Goal: Task Accomplishment & Management: Manage account settings

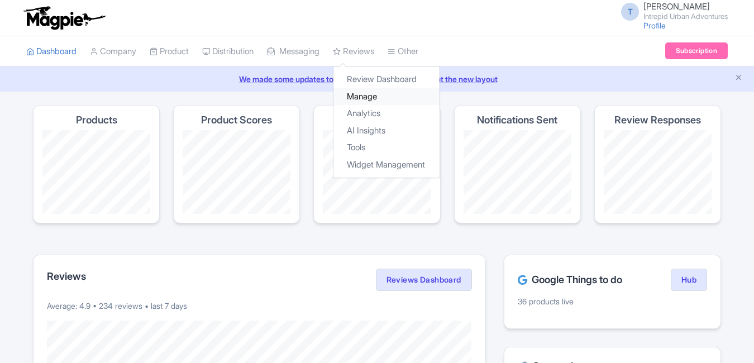
click at [362, 94] on link "Manage" at bounding box center [386, 96] width 106 height 17
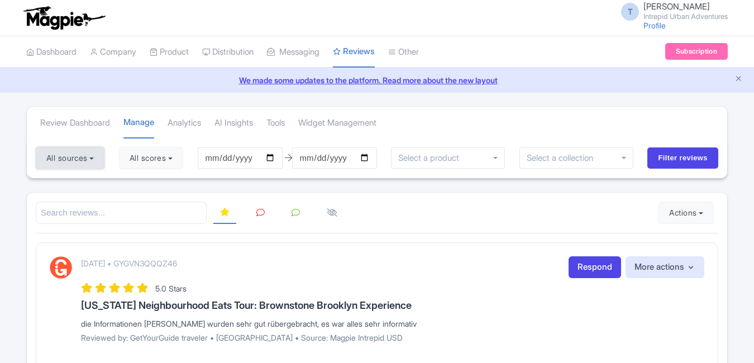
click at [64, 169] on button "All sources" at bounding box center [70, 158] width 69 height 22
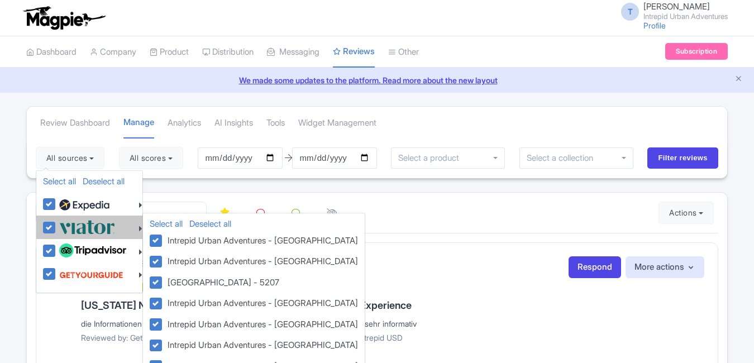
click at [56, 229] on label at bounding box center [85, 227] width 59 height 18
click at [56, 225] on input "checkbox" at bounding box center [59, 221] width 7 height 7
checkbox input "false"
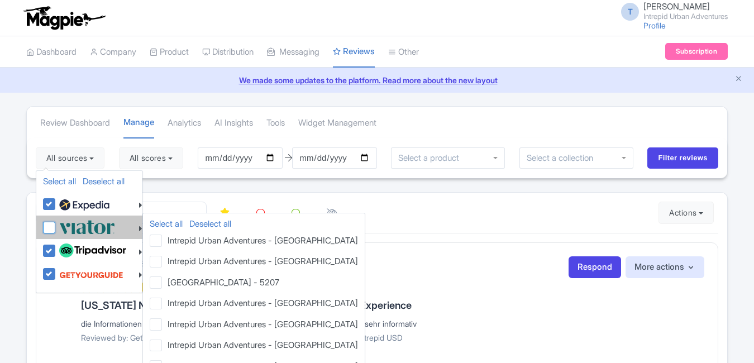
checkbox input "false"
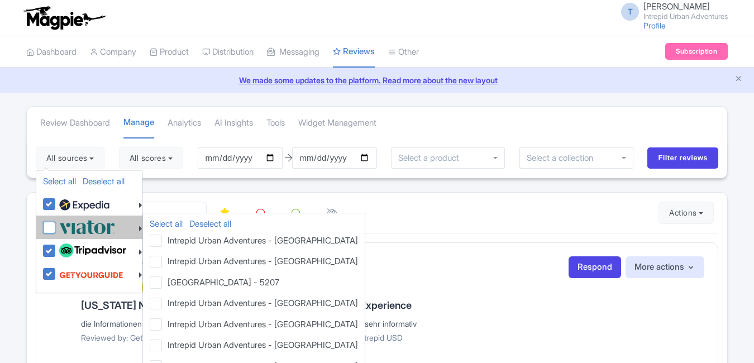
checkbox input "false"
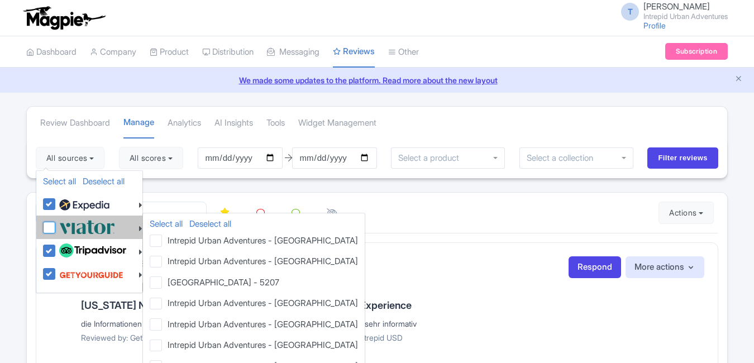
checkbox input "false"
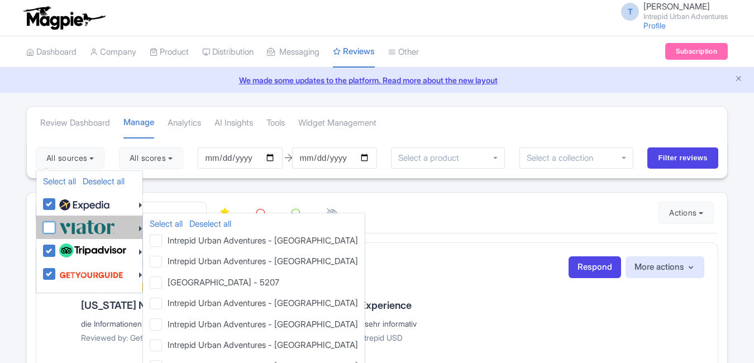
checkbox input "false"
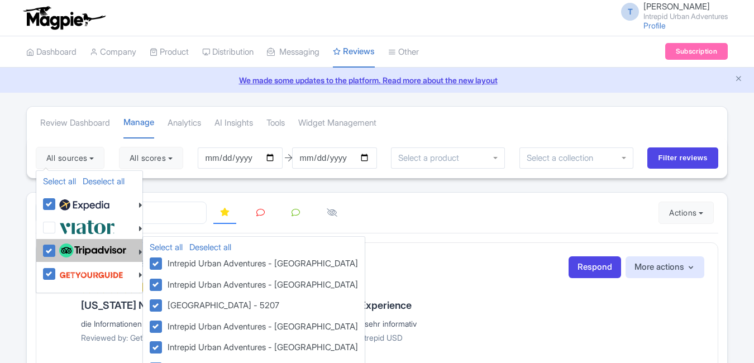
click at [56, 251] on label at bounding box center [91, 250] width 70 height 19
click at [56, 248] on input "checkbox" at bounding box center [59, 244] width 7 height 7
checkbox input "false"
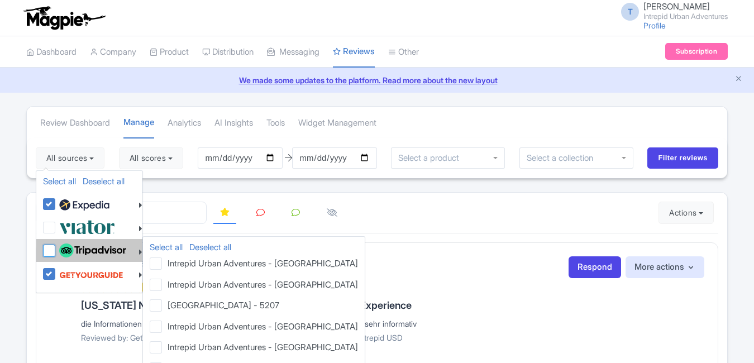
checkbox input "false"
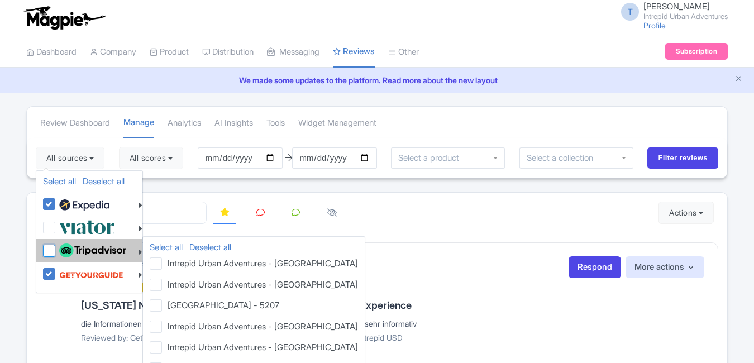
checkbox input "false"
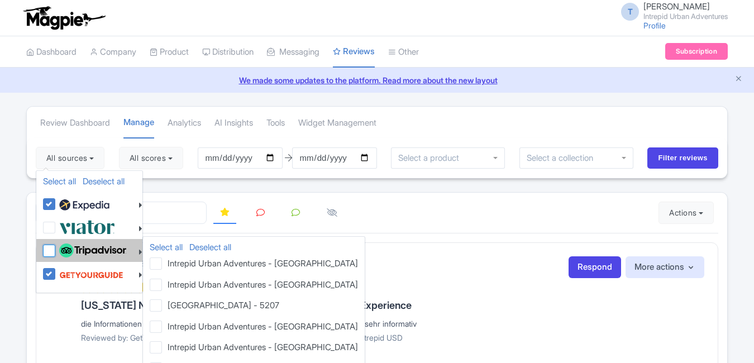
checkbox input "false"
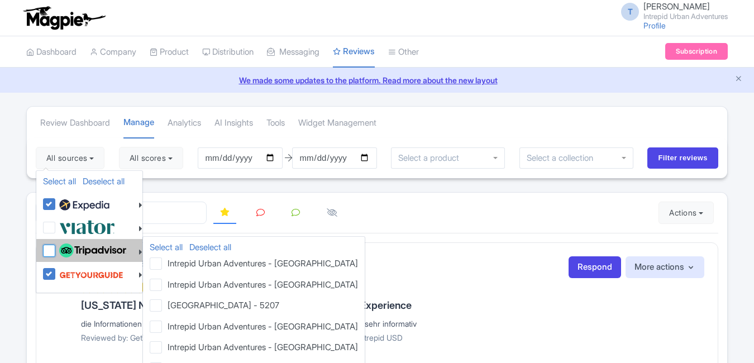
checkbox input "false"
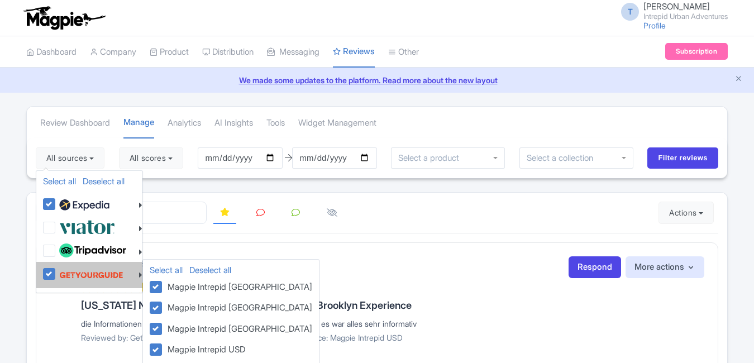
click at [56, 274] on label at bounding box center [89, 274] width 67 height 21
click at [56, 271] on input "checkbox" at bounding box center [59, 267] width 7 height 7
checkbox input "false"
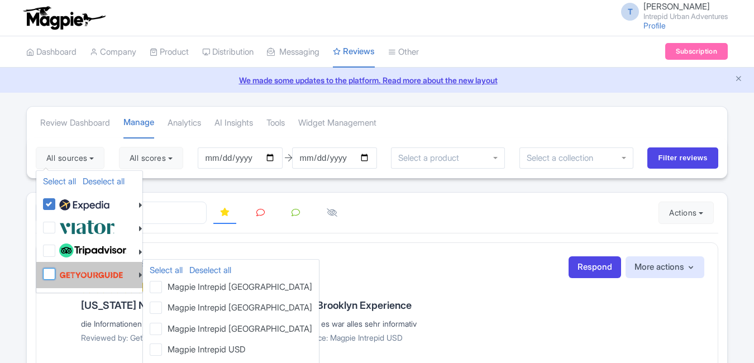
checkbox input "false"
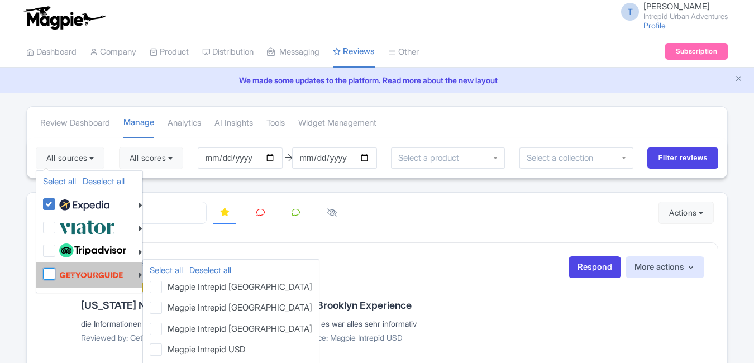
checkbox input "false"
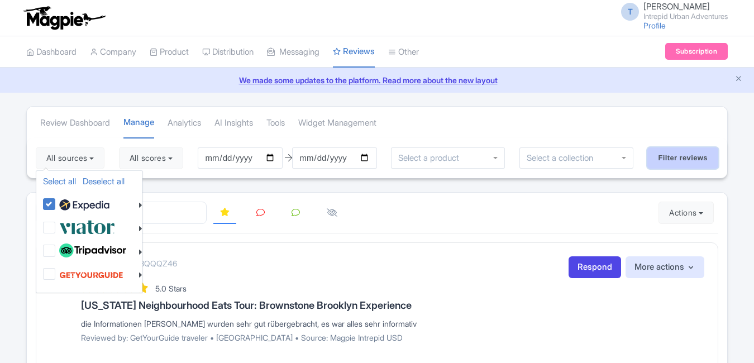
click at [670, 160] on input "Filter reviews" at bounding box center [682, 157] width 71 height 21
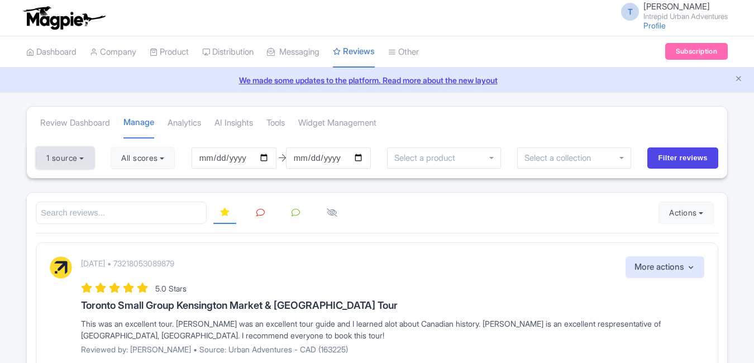
click at [85, 160] on button "1 source" at bounding box center [65, 158] width 59 height 22
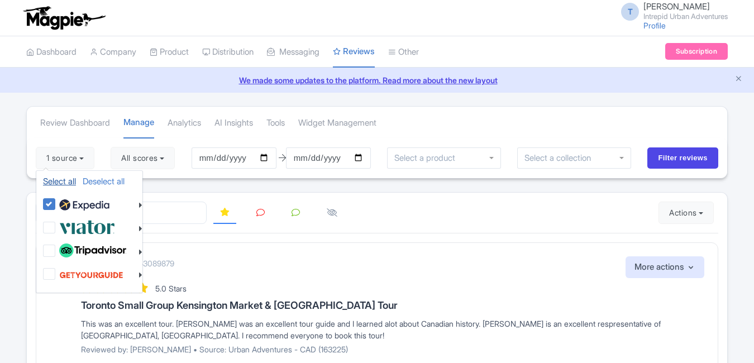
click at [65, 181] on link "Select all" at bounding box center [59, 181] width 33 height 11
checkbox input "true"
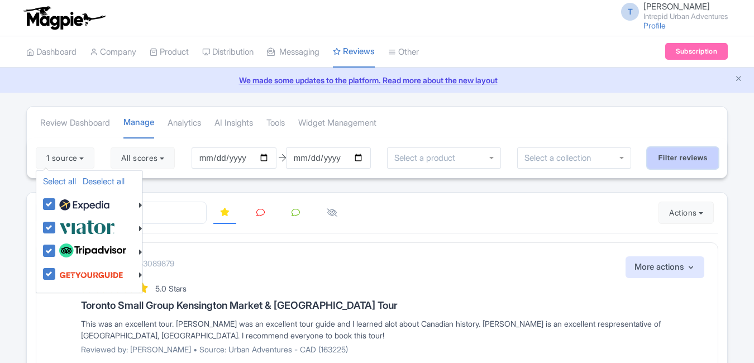
click at [693, 150] on input "Filter reviews" at bounding box center [682, 157] width 71 height 21
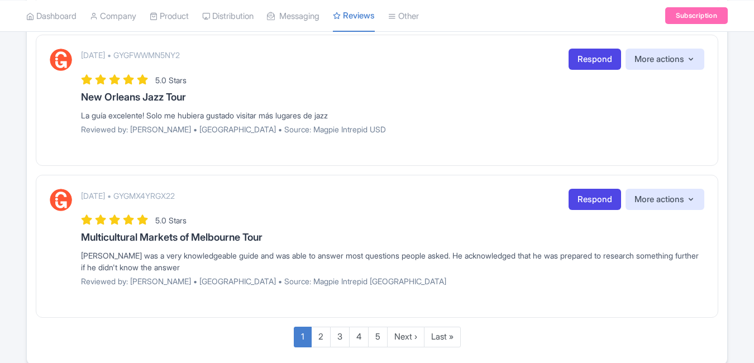
scroll to position [1376, 0]
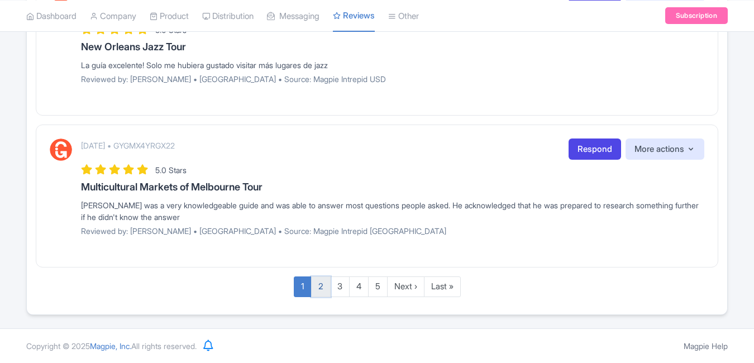
click at [323, 280] on link "2" at bounding box center [321, 286] width 20 height 21
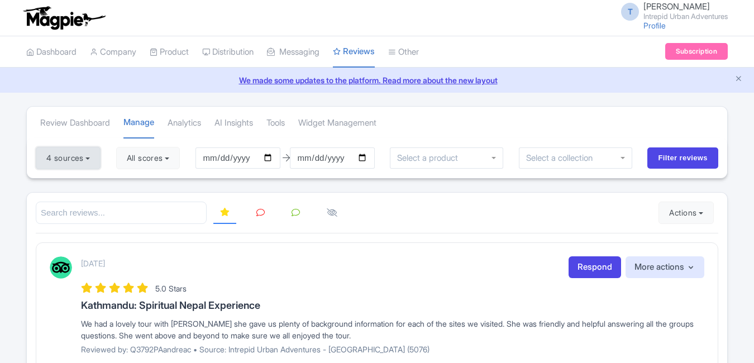
click at [79, 153] on button "4 sources" at bounding box center [68, 158] width 65 height 22
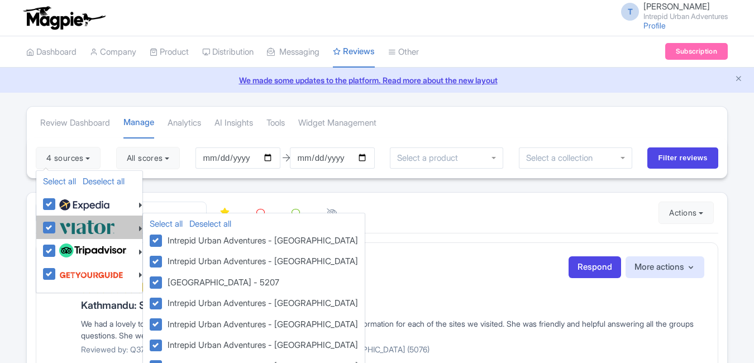
click at [56, 226] on label at bounding box center [85, 227] width 59 height 18
click at [56, 225] on input "checkbox" at bounding box center [59, 221] width 7 height 7
checkbox input "false"
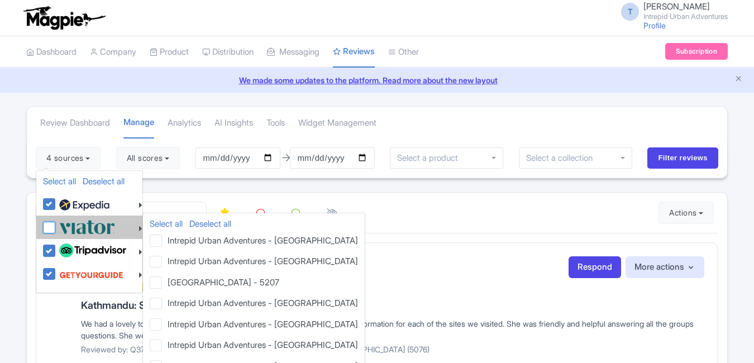
checkbox input "false"
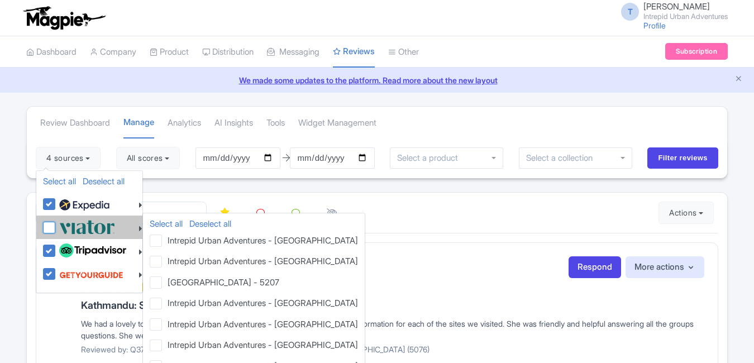
checkbox input "false"
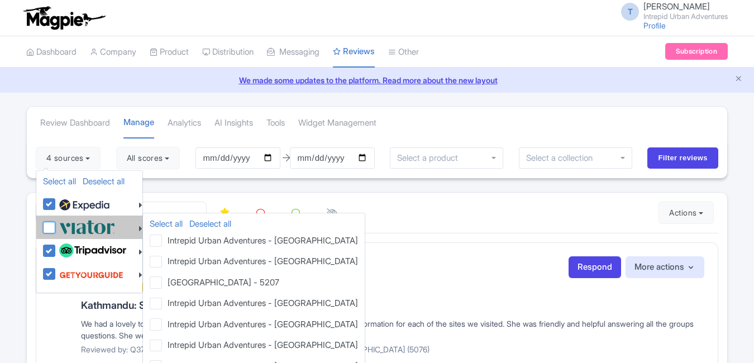
checkbox input "false"
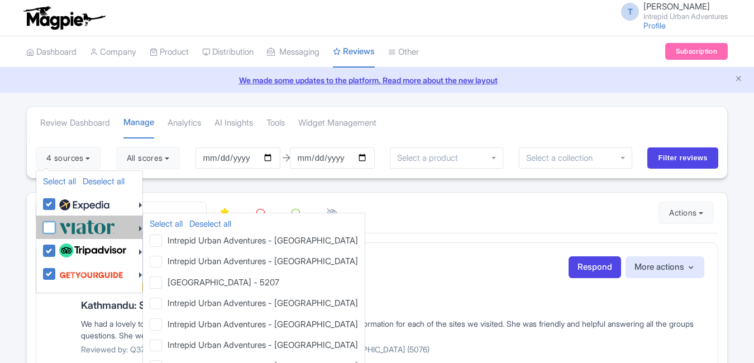
checkbox input "false"
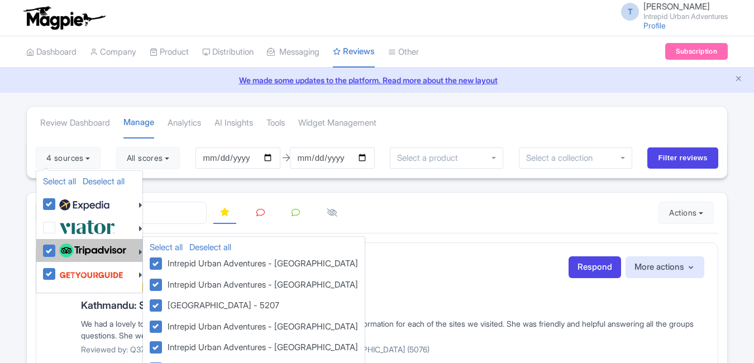
click at [56, 253] on label at bounding box center [91, 250] width 70 height 19
click at [56, 248] on input "checkbox" at bounding box center [59, 244] width 7 height 7
checkbox input "false"
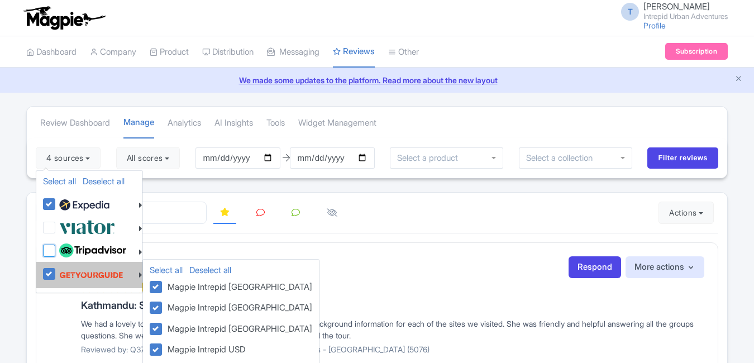
checkbox input "false"
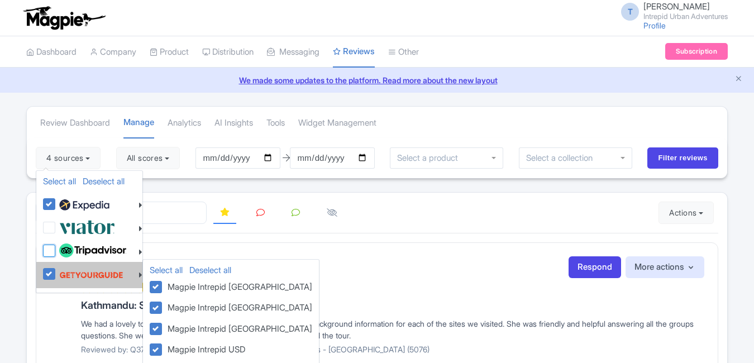
checkbox input "false"
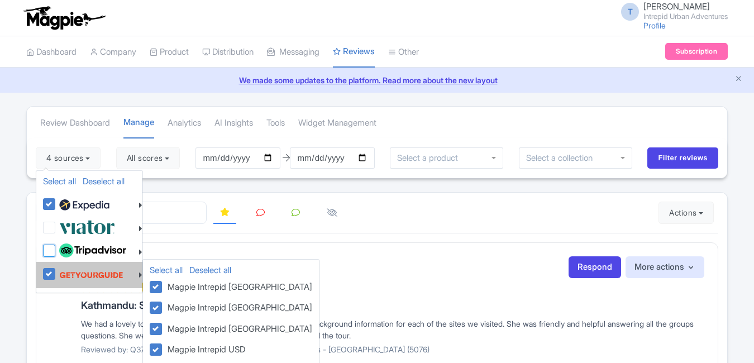
checkbox input "false"
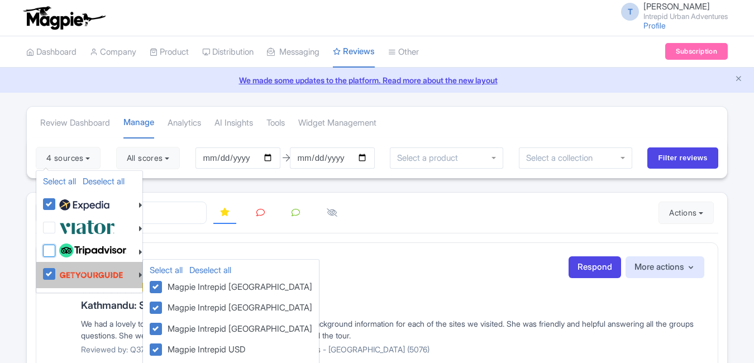
checkbox input "false"
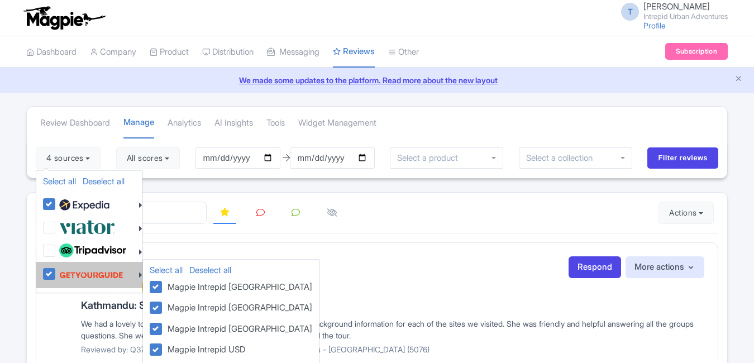
click at [56, 276] on label at bounding box center [89, 274] width 67 height 21
click at [56, 271] on input "checkbox" at bounding box center [59, 267] width 7 height 7
checkbox input "false"
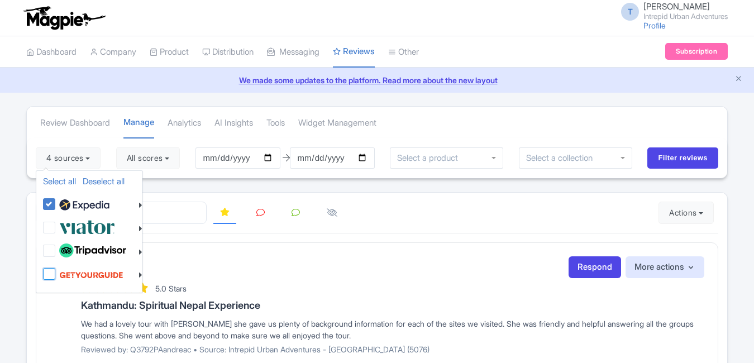
checkbox input "false"
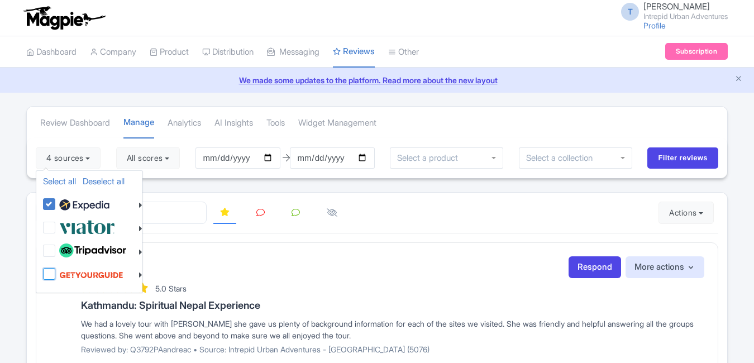
checkbox input "false"
click at [672, 167] on input "Filter reviews" at bounding box center [682, 157] width 71 height 21
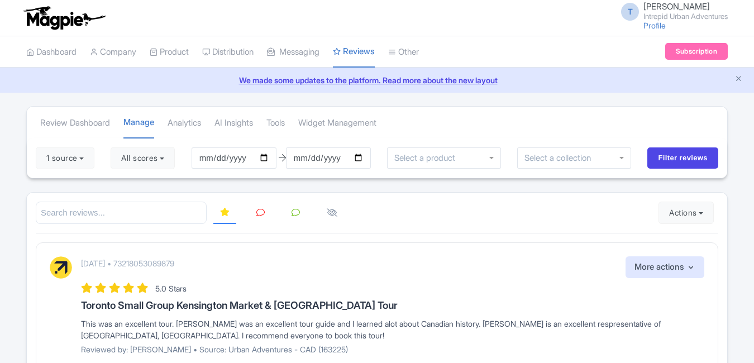
click at [658, 6] on span "[PERSON_NAME]" at bounding box center [676, 6] width 66 height 11
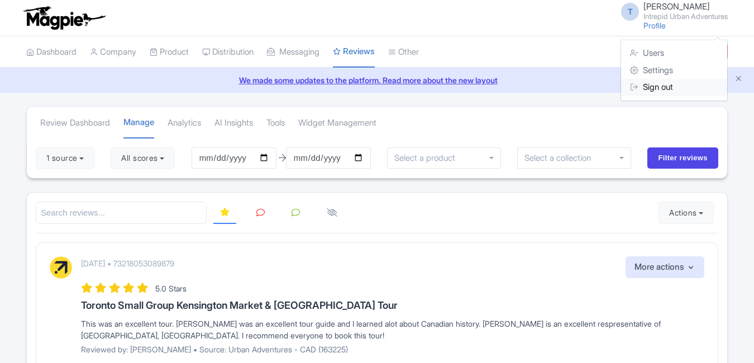
click at [644, 90] on link "Sign out" at bounding box center [674, 87] width 106 height 17
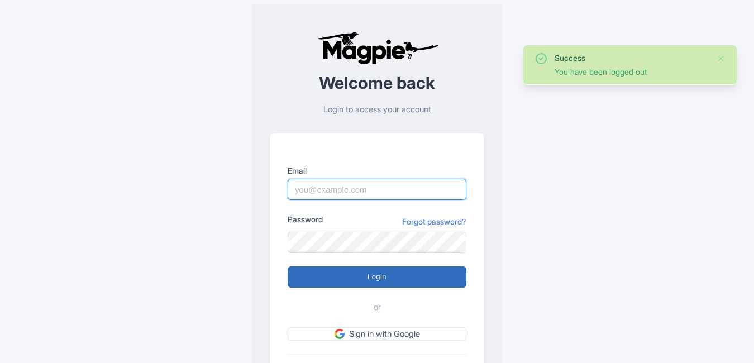
type input "Tu.Nguyen@intrepidtravel.com"
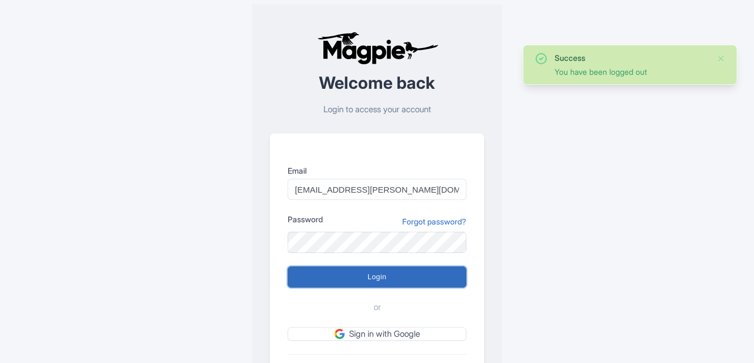
click at [355, 271] on input "Login" at bounding box center [377, 276] width 179 height 21
type input "Logging in..."
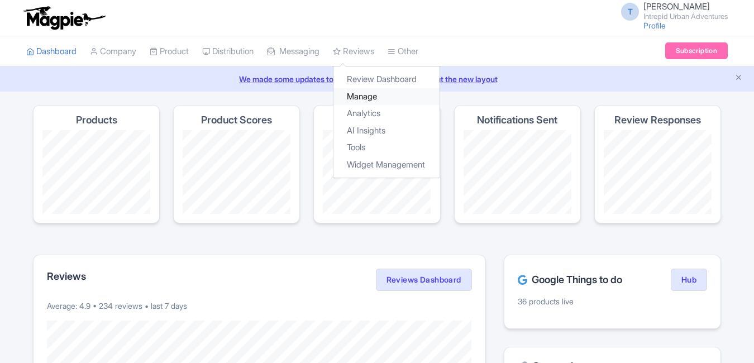
click at [376, 101] on link "Manage" at bounding box center [386, 96] width 106 height 17
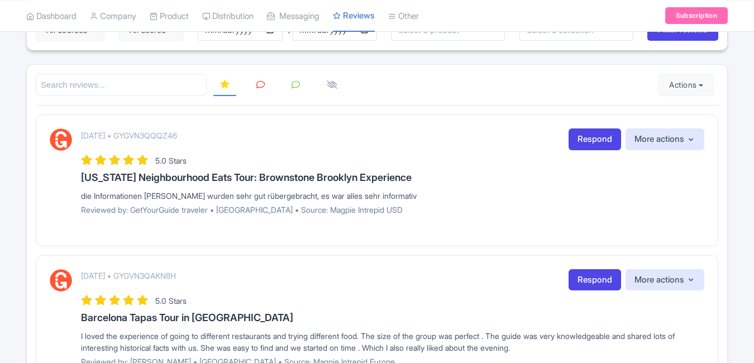
scroll to position [33, 0]
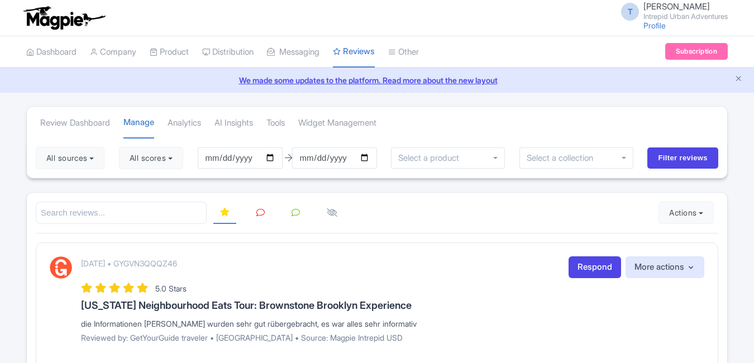
click at [85, 147] on button "All sources" at bounding box center [70, 158] width 69 height 22
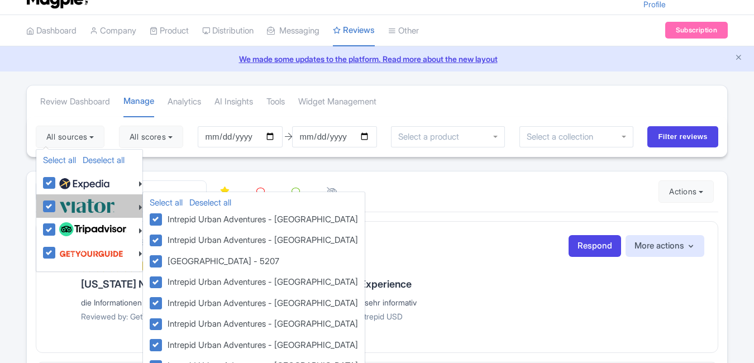
click at [56, 206] on label at bounding box center [85, 206] width 59 height 18
click at [56, 204] on input "checkbox" at bounding box center [59, 200] width 7 height 7
checkbox input "false"
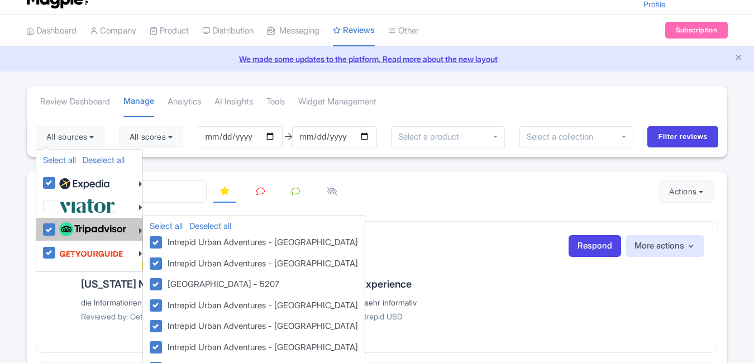
click at [56, 235] on label at bounding box center [91, 229] width 70 height 19
click at [56, 227] on input "checkbox" at bounding box center [59, 223] width 7 height 7
checkbox input "false"
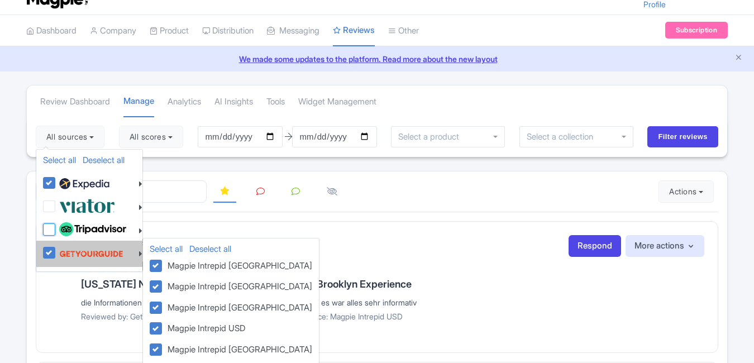
checkbox input "false"
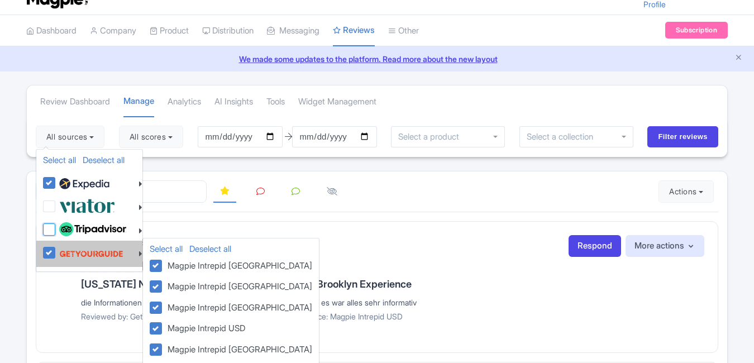
checkbox input "false"
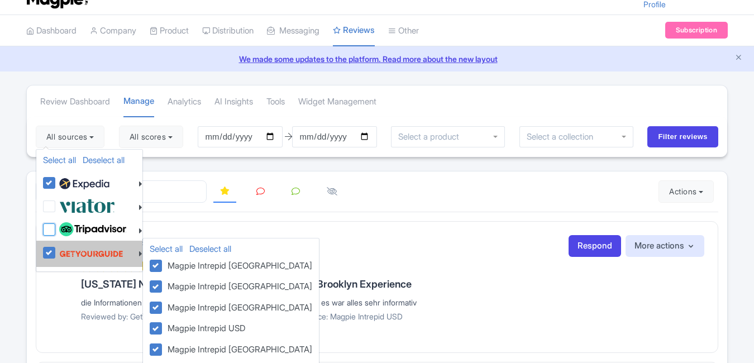
checkbox input "false"
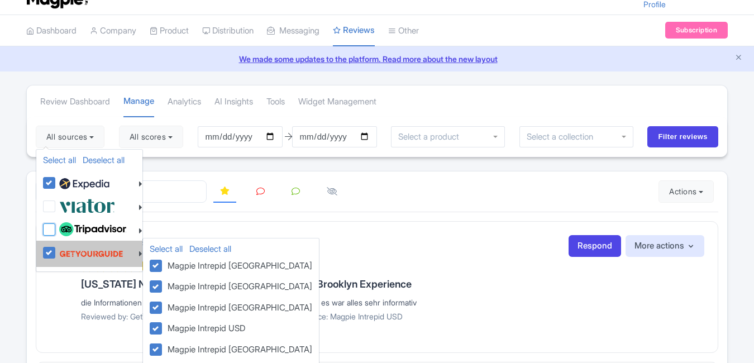
checkbox input "false"
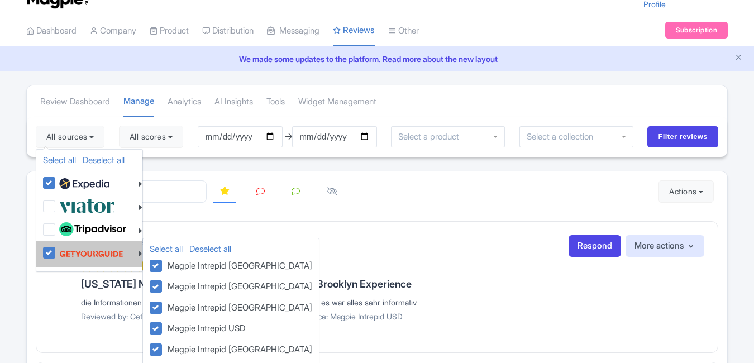
drag, startPoint x: 49, startPoint y: 247, endPoint x: 154, endPoint y: 236, distance: 106.1
click at [56, 247] on label at bounding box center [89, 253] width 67 height 21
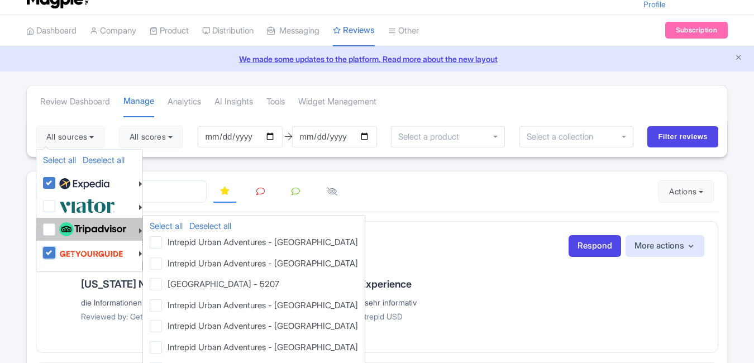
click at [56, 247] on input "checkbox" at bounding box center [59, 246] width 7 height 7
checkbox input "false"
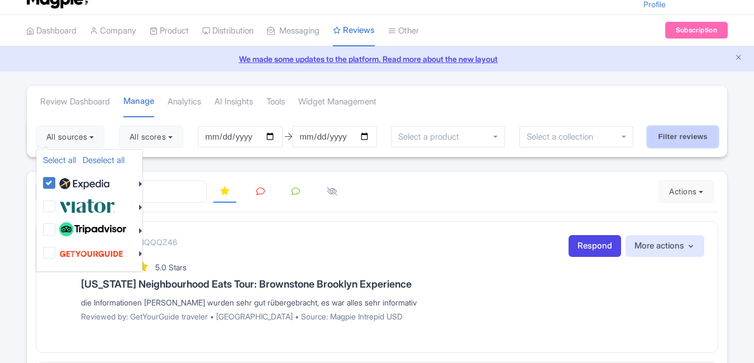
click at [714, 136] on input "Filter reviews" at bounding box center [682, 136] width 71 height 21
